Goal: Check status: Check status

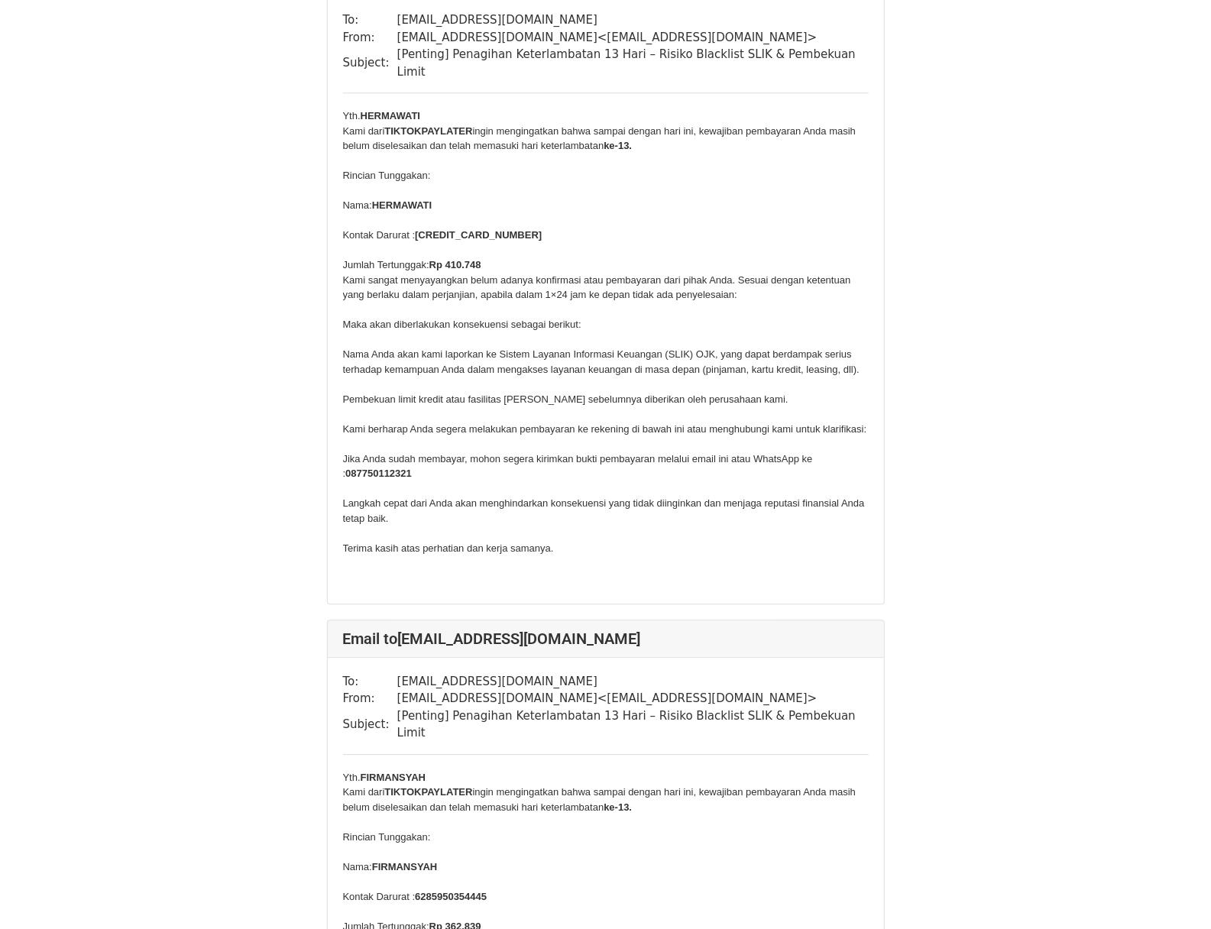
scroll to position [6722, 0]
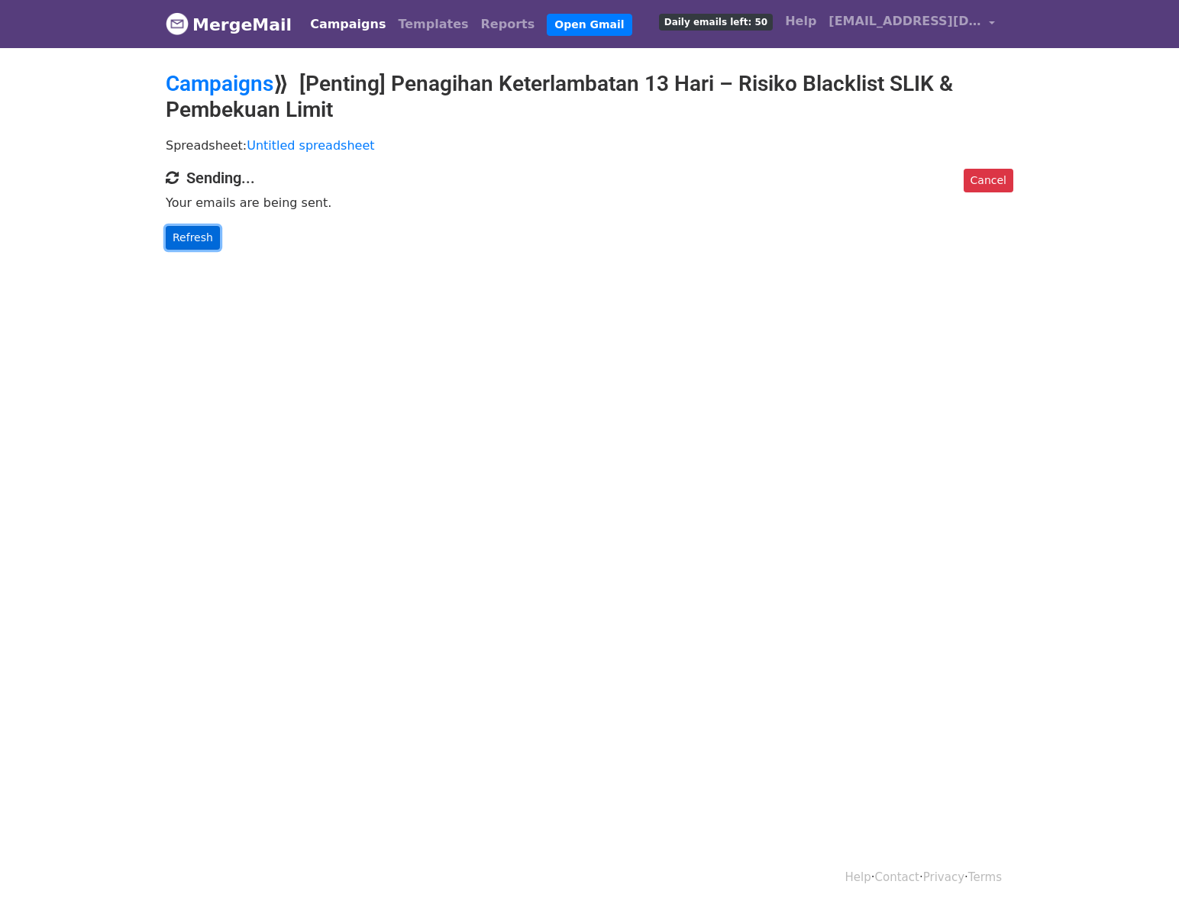
click at [206, 235] on link "Refresh" at bounding box center [193, 238] width 54 height 24
